Goal: Transaction & Acquisition: Purchase product/service

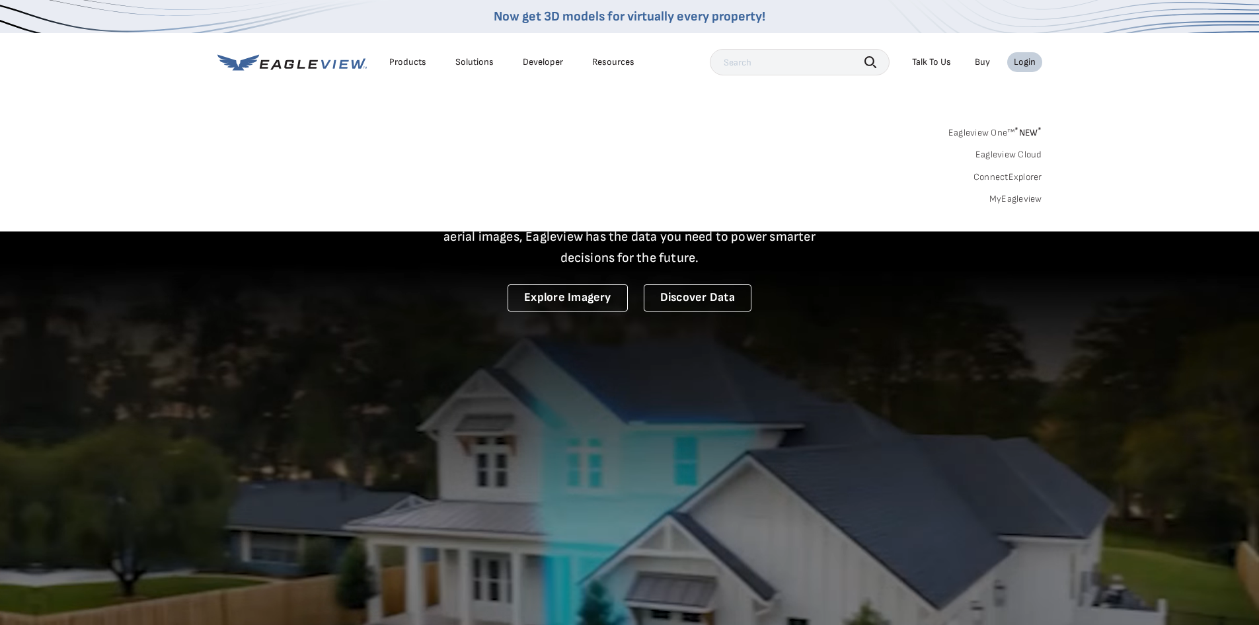
click at [1021, 59] on div "Login" at bounding box center [1025, 62] width 22 height 12
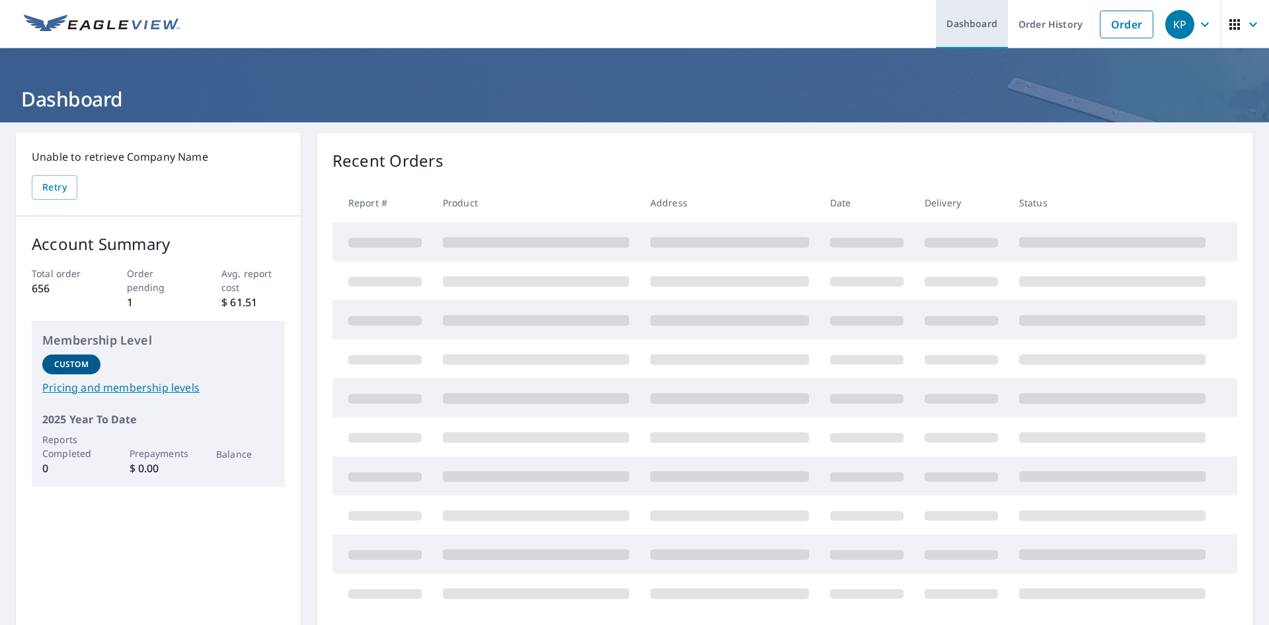
click at [947, 20] on link "Dashboard" at bounding box center [972, 24] width 72 height 48
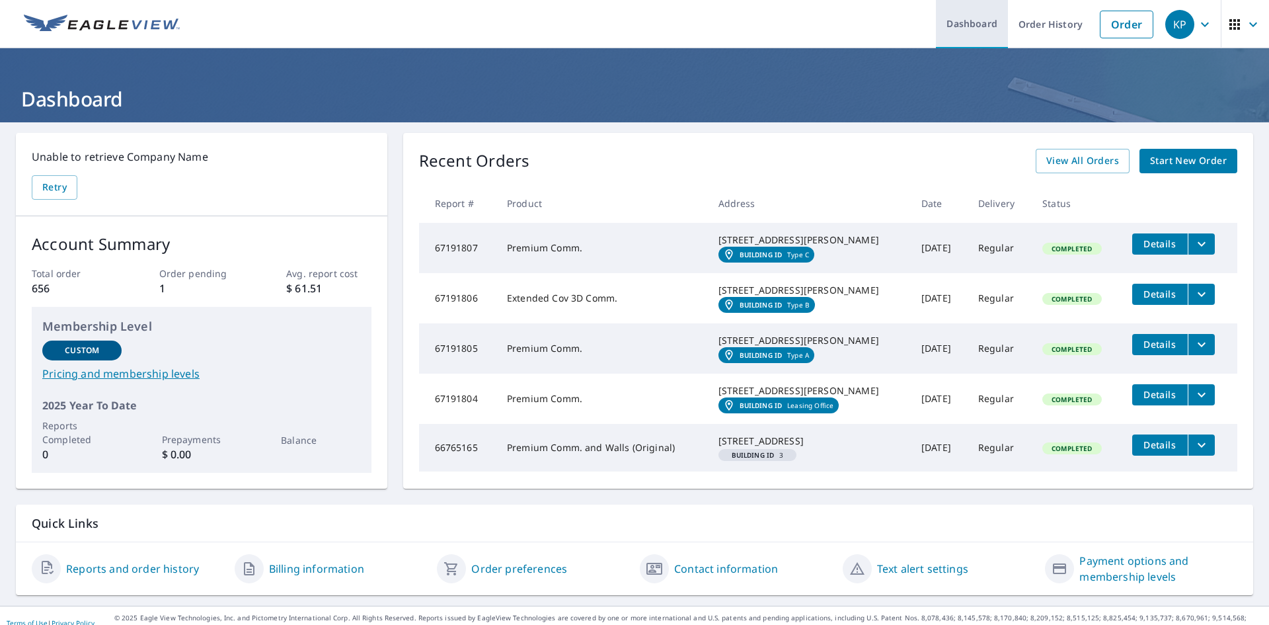
click at [960, 20] on link "Dashboard" at bounding box center [972, 24] width 72 height 48
click at [967, 26] on link "Dashboard" at bounding box center [972, 24] width 72 height 48
click at [1162, 159] on span "Start New Order" at bounding box center [1188, 161] width 77 height 17
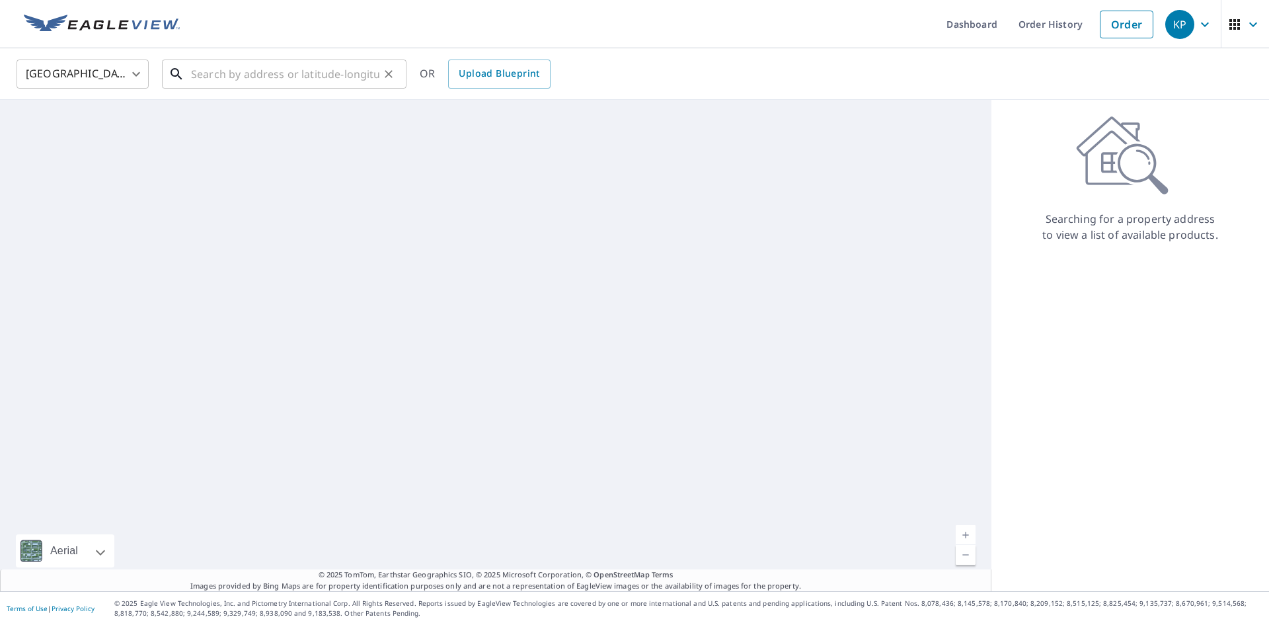
click at [217, 81] on input "text" at bounding box center [285, 74] width 188 height 37
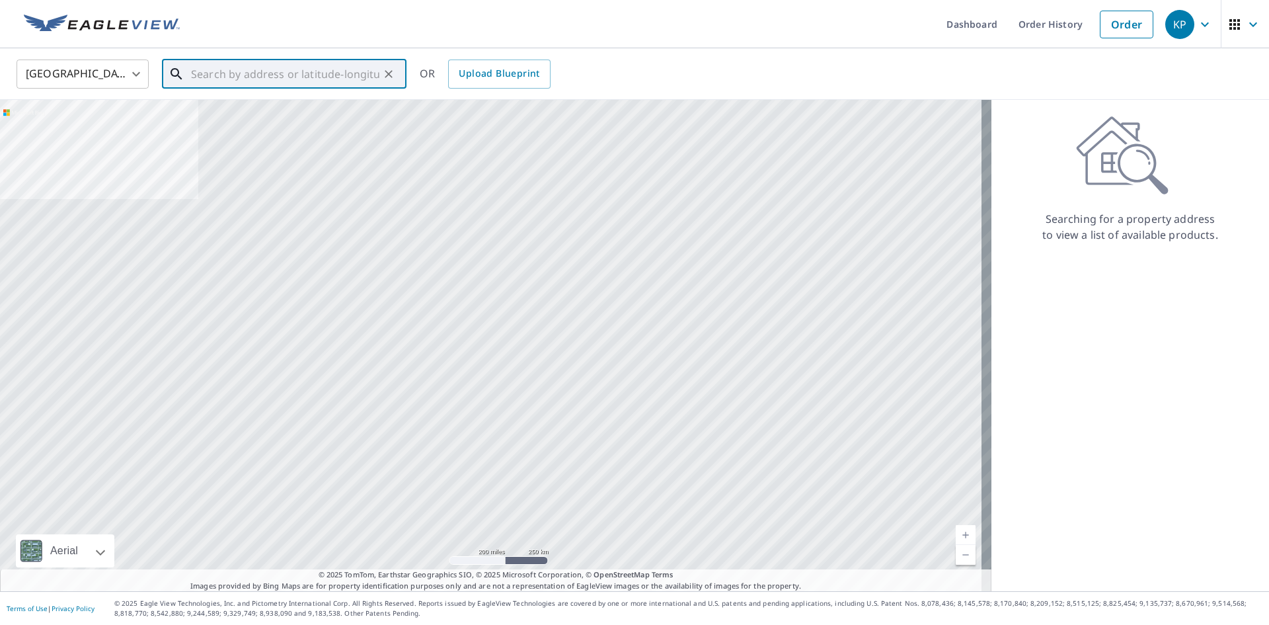
click at [249, 73] on input "text" at bounding box center [285, 74] width 188 height 37
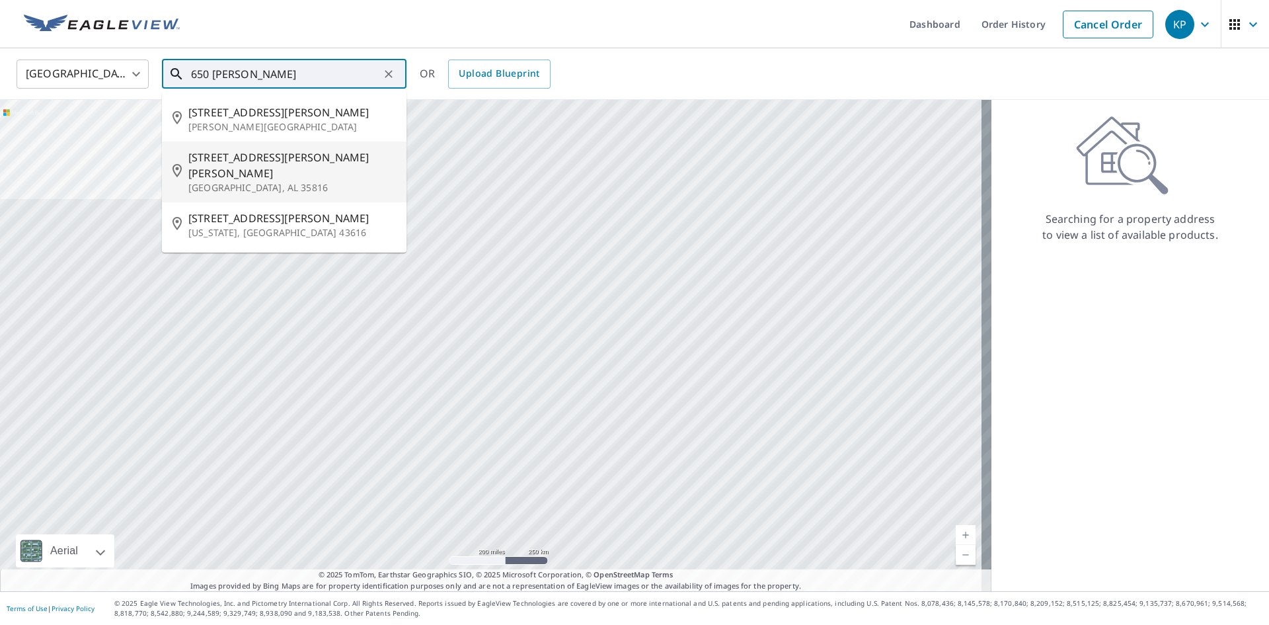
click at [269, 152] on span "650 Wynn Dr NW" at bounding box center [292, 165] width 208 height 32
type input "650 Wynn Dr NW Huntsville, AL 35816"
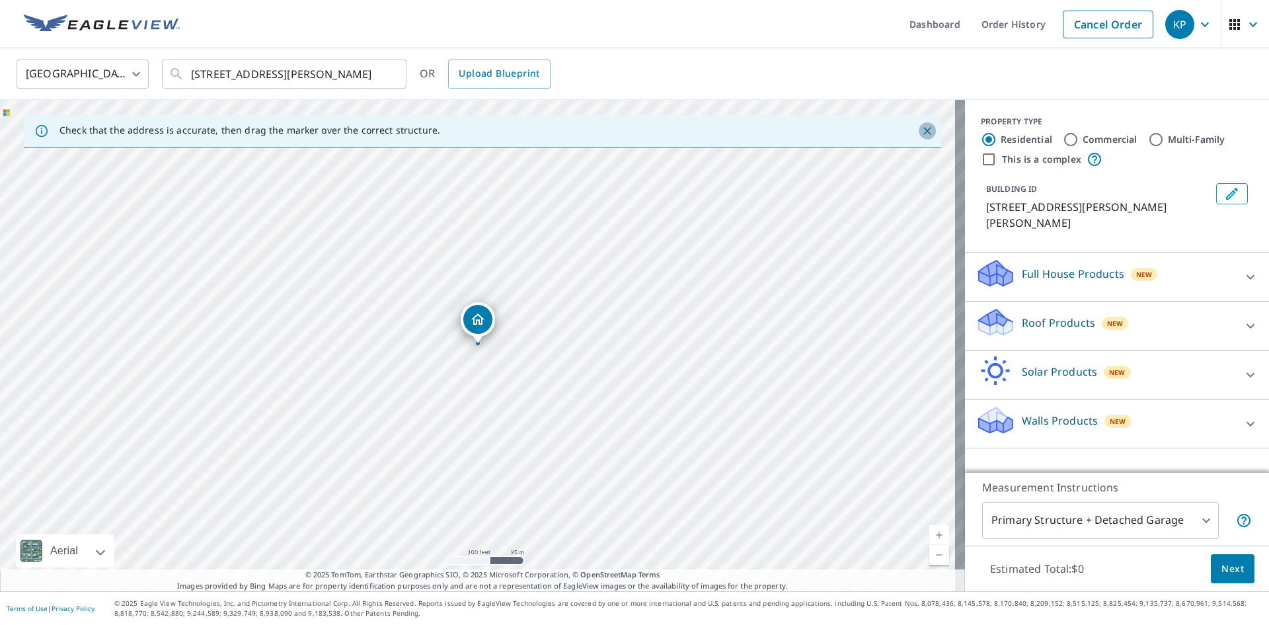
click at [921, 129] on icon "Close" at bounding box center [927, 130] width 13 height 13
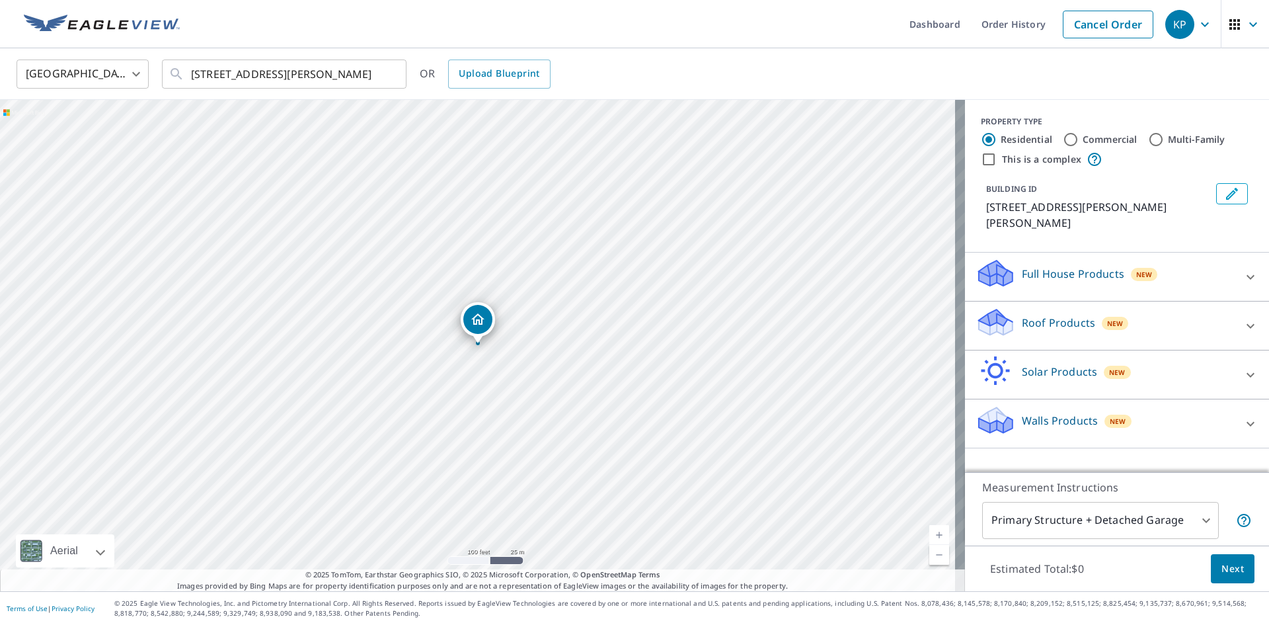
click at [1198, 27] on icon "button" at bounding box center [1205, 25] width 16 height 16
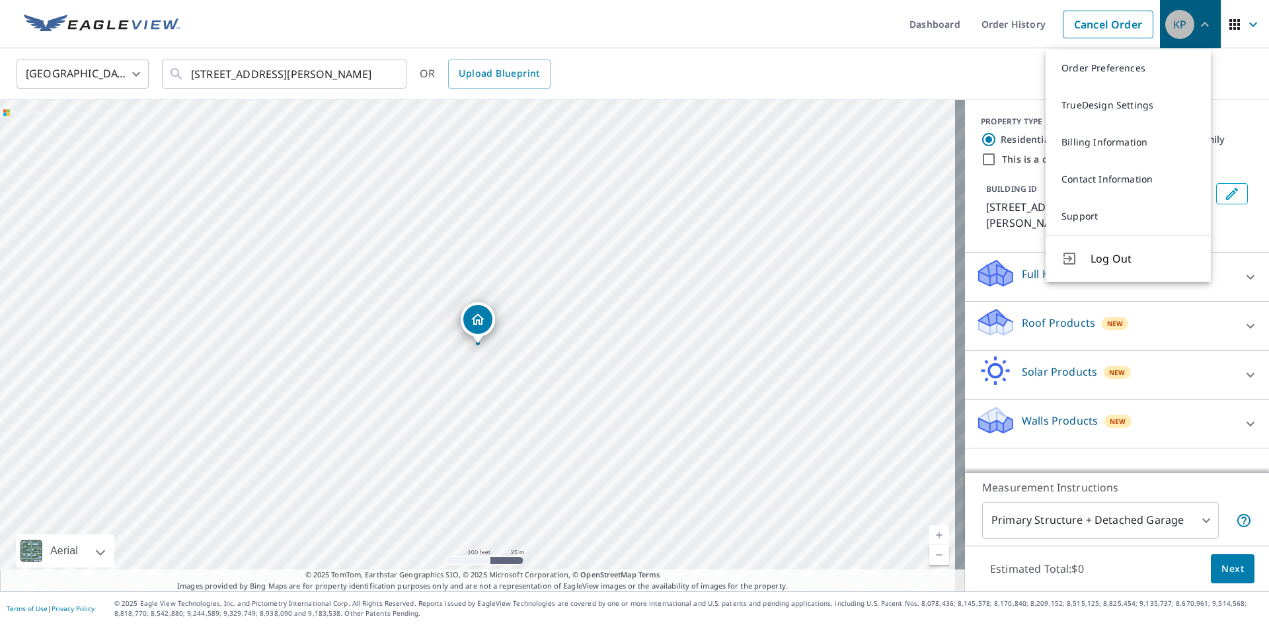
click at [1198, 27] on icon "button" at bounding box center [1205, 25] width 16 height 16
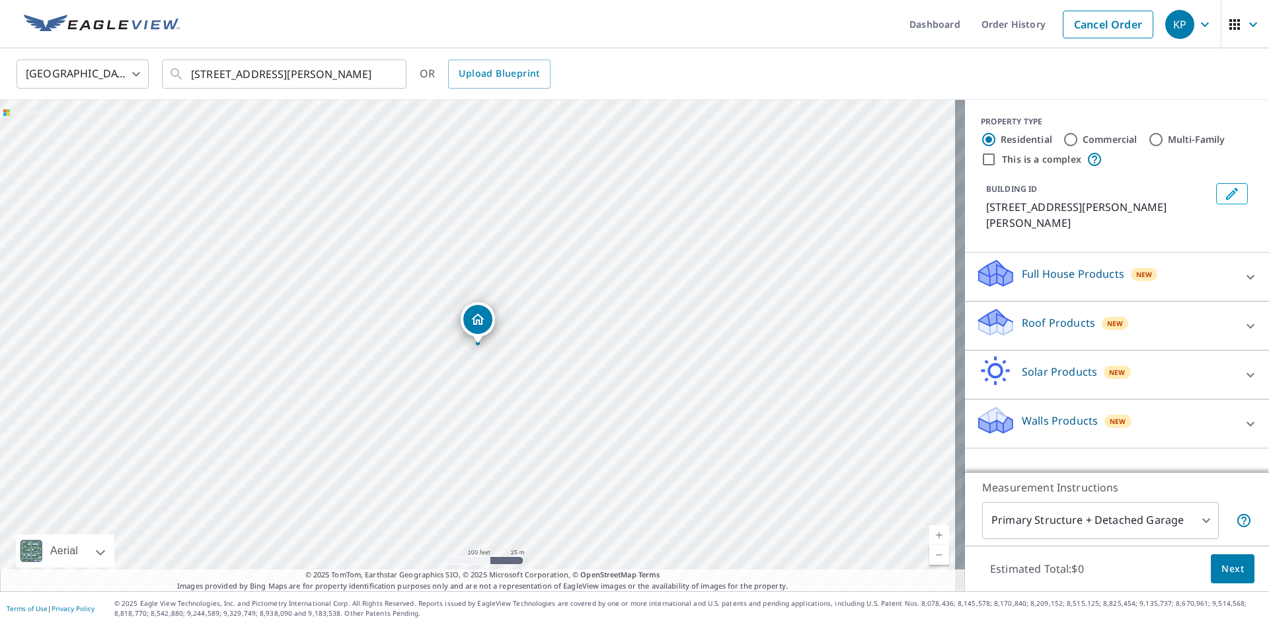
click at [1249, 24] on icon "button" at bounding box center [1253, 24] width 8 height 5
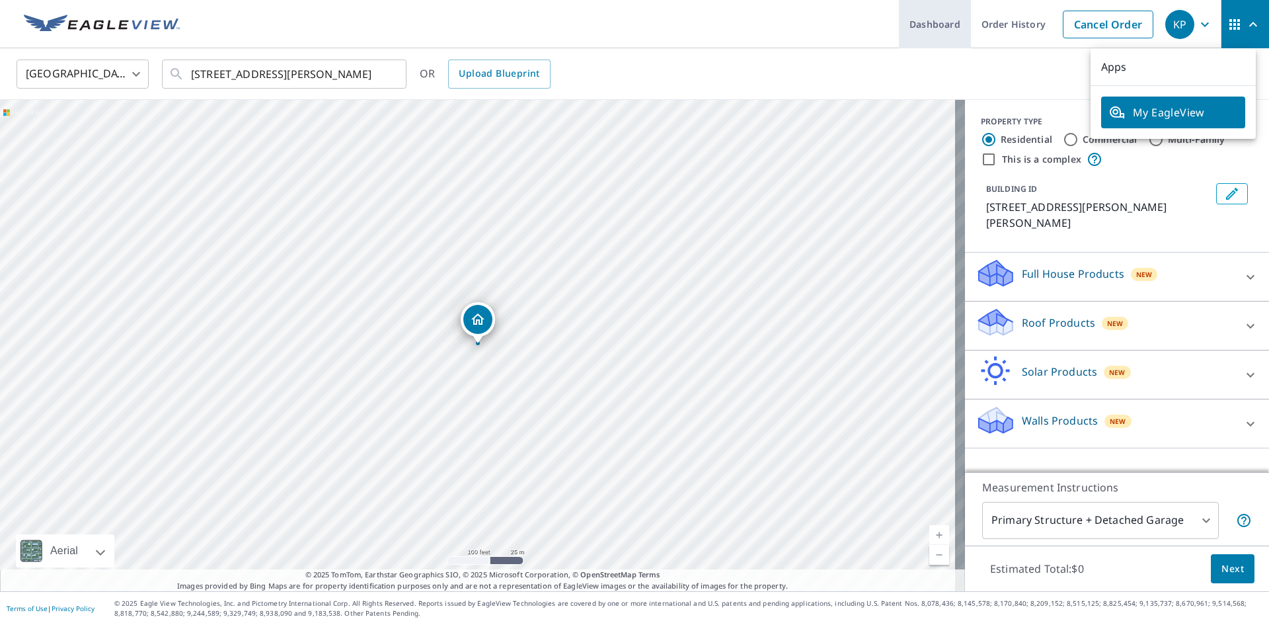
click at [904, 46] on link "Dashboard" at bounding box center [935, 24] width 72 height 48
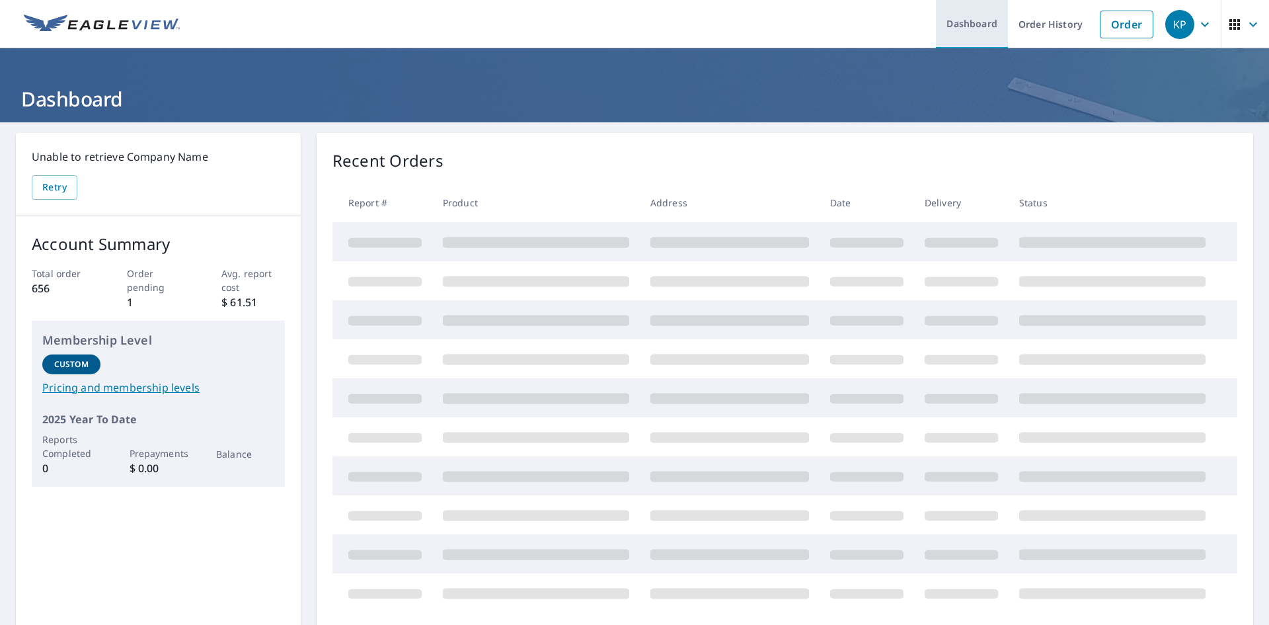
click at [956, 25] on link "Dashboard" at bounding box center [972, 24] width 72 height 48
